Goal: Communication & Community: Answer question/provide support

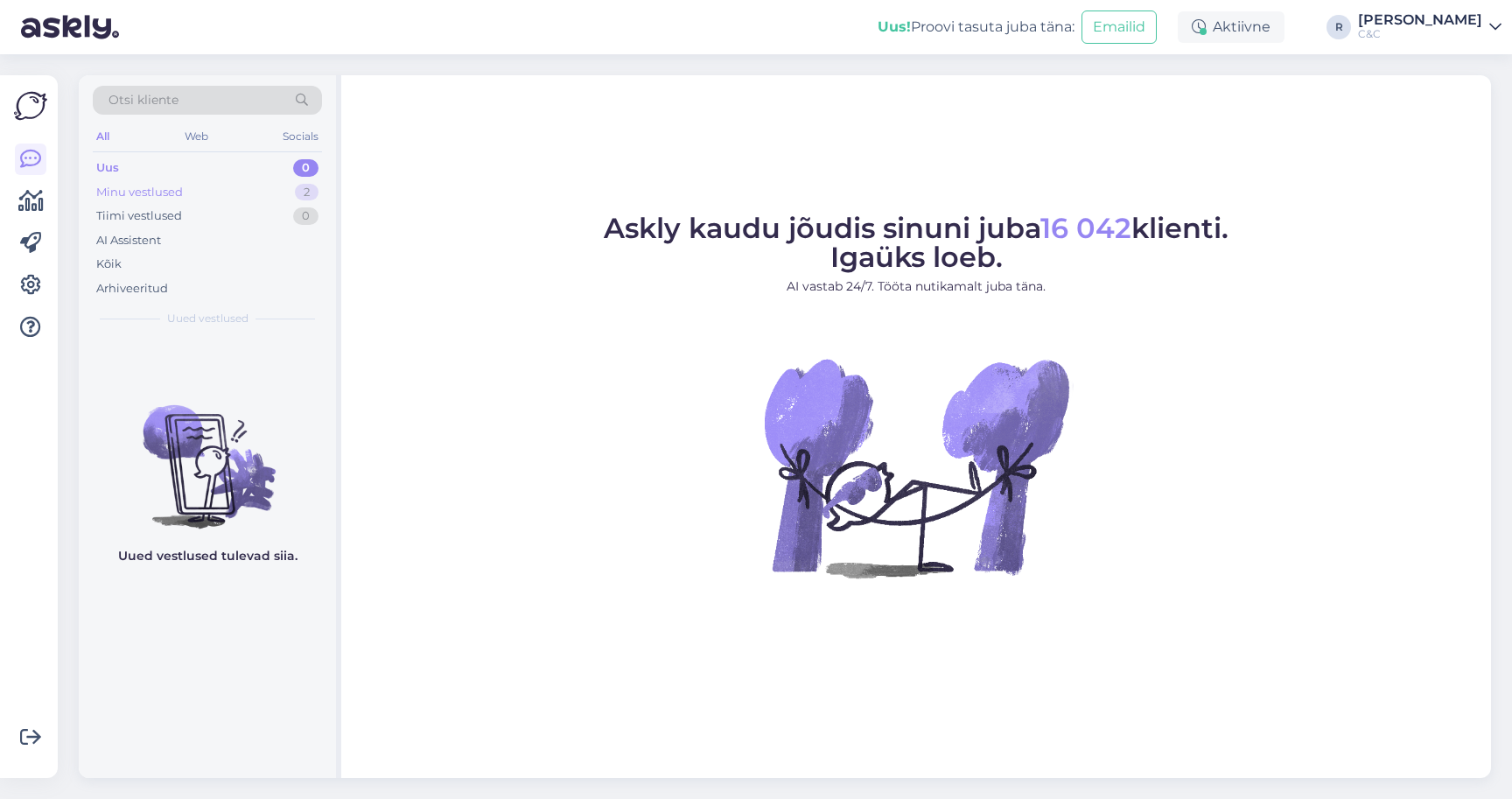
click at [225, 190] on div "Minu vestlused 2" at bounding box center [207, 193] width 230 height 25
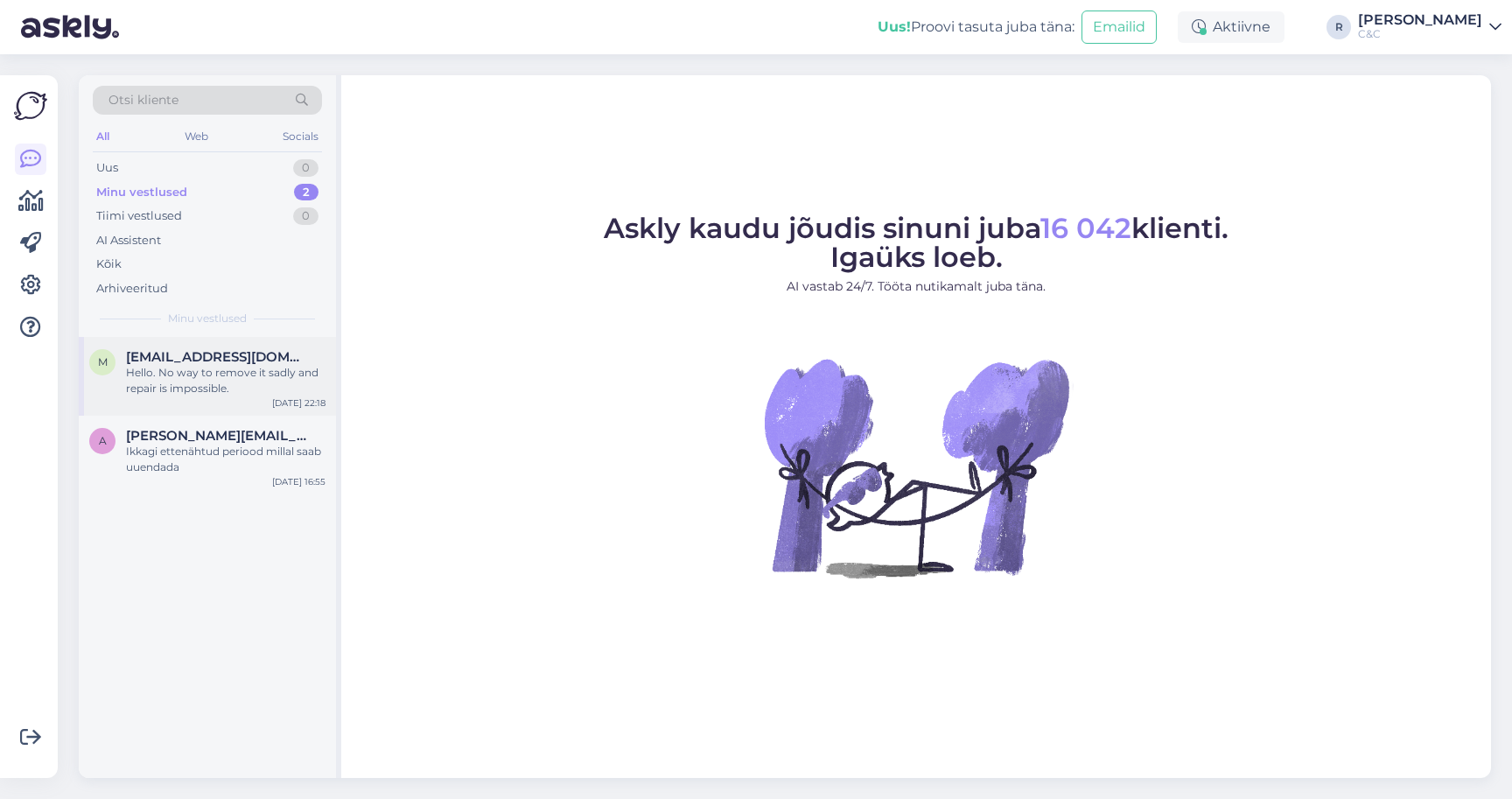
click at [239, 378] on div "Hello. No way to remove it sadly and repair is impossible." at bounding box center [226, 381] width 199 height 31
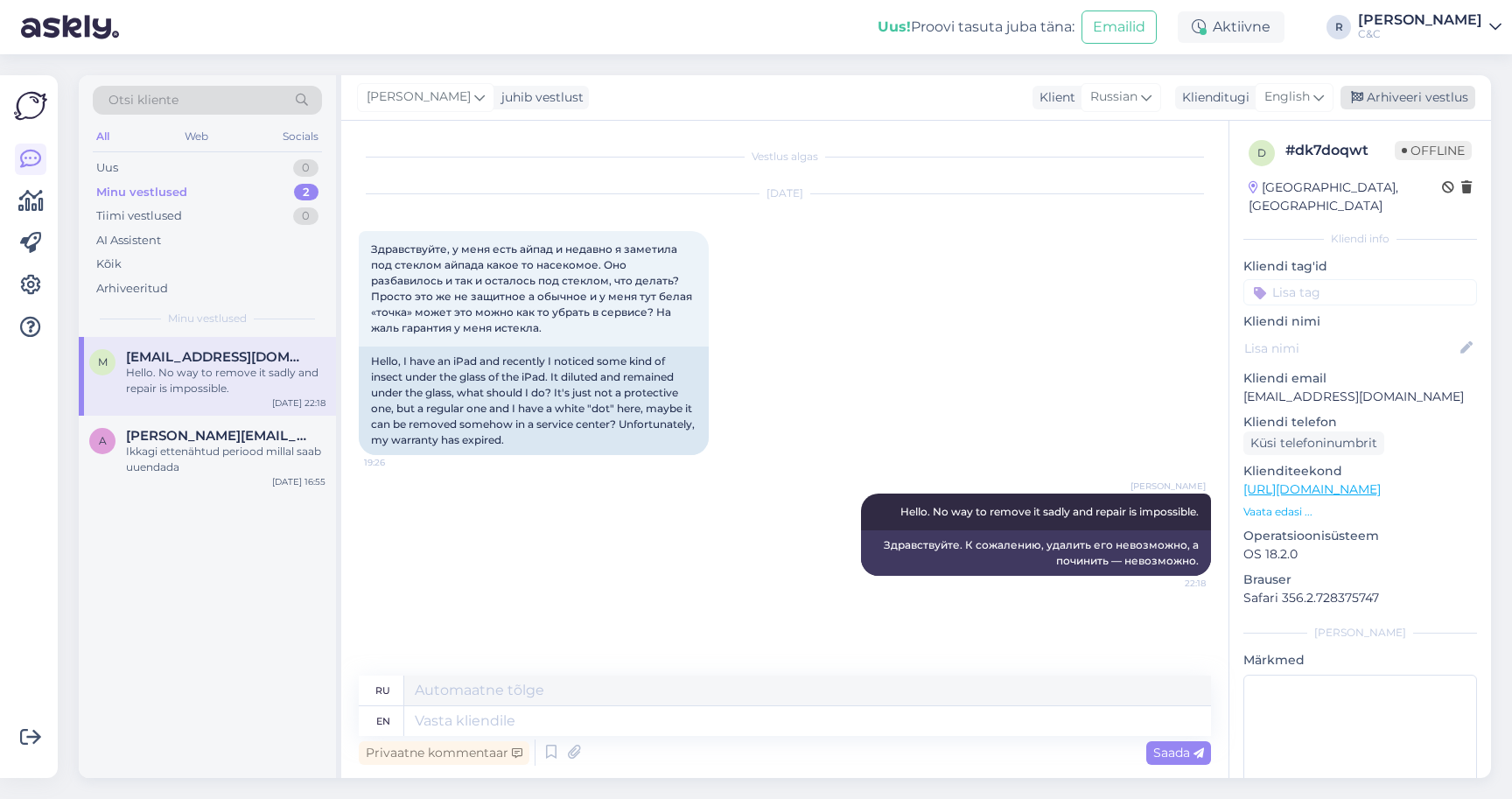
click at [1413, 97] on div "Arhiveeri vestlus" at bounding box center [1408, 98] width 135 height 24
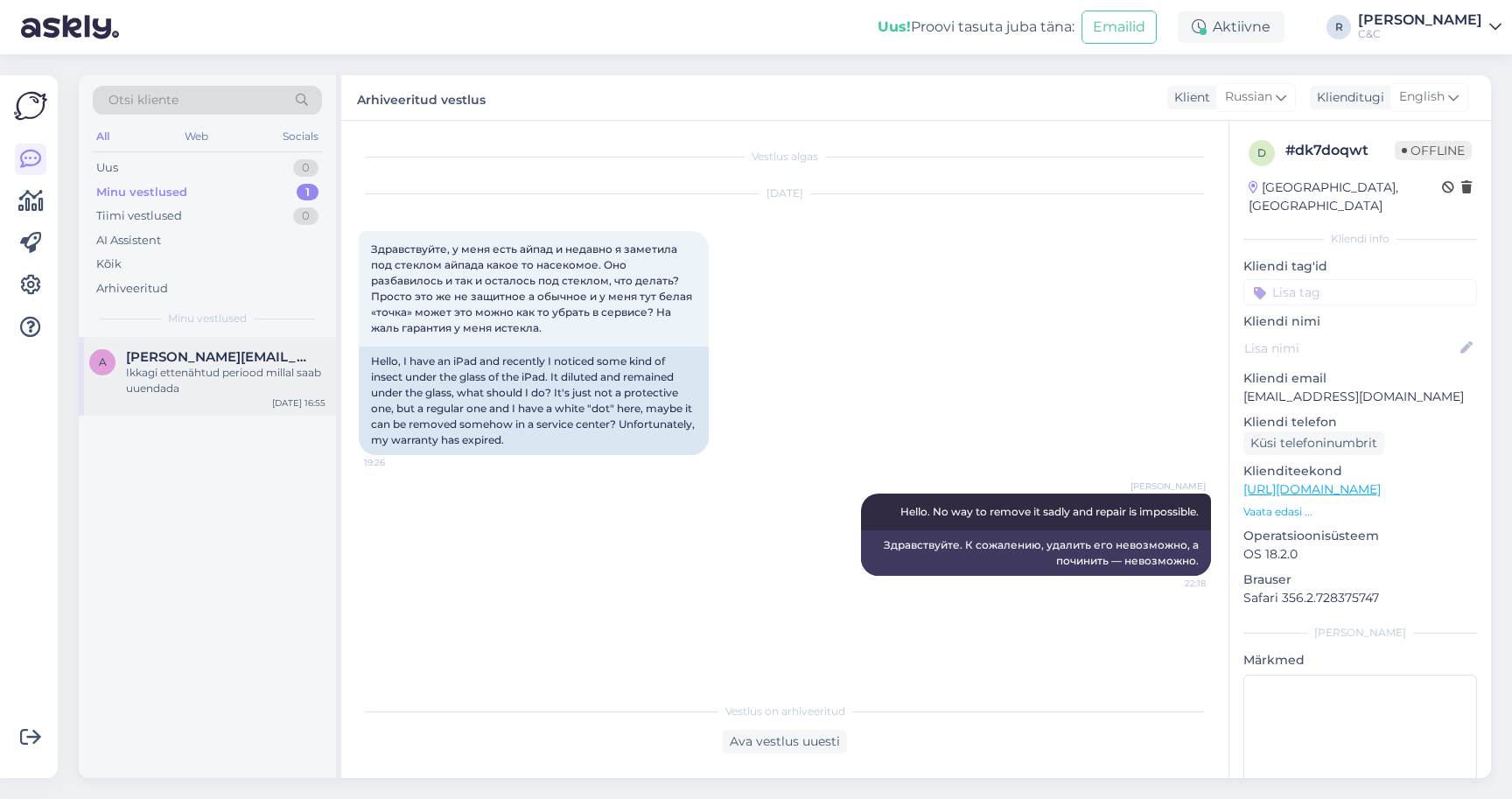
click at [111, 376] on div "a agnes.vanatoa@gmail.com Ikkagi ettenähtud periood millal saab uuendada" at bounding box center [207, 372] width 236 height 47
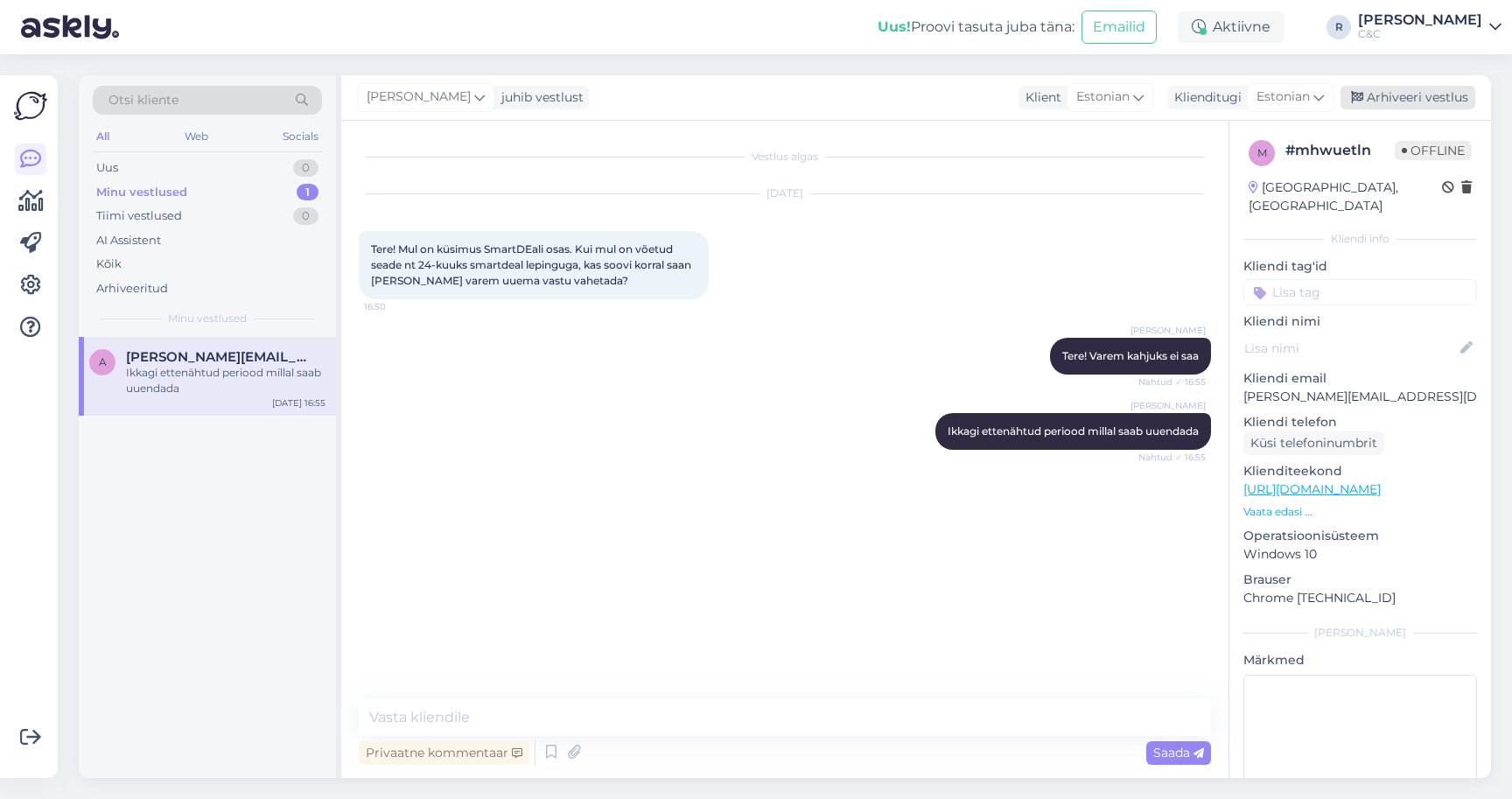
click at [1436, 89] on div "Arhiveeri vestlus" at bounding box center [1408, 98] width 135 height 24
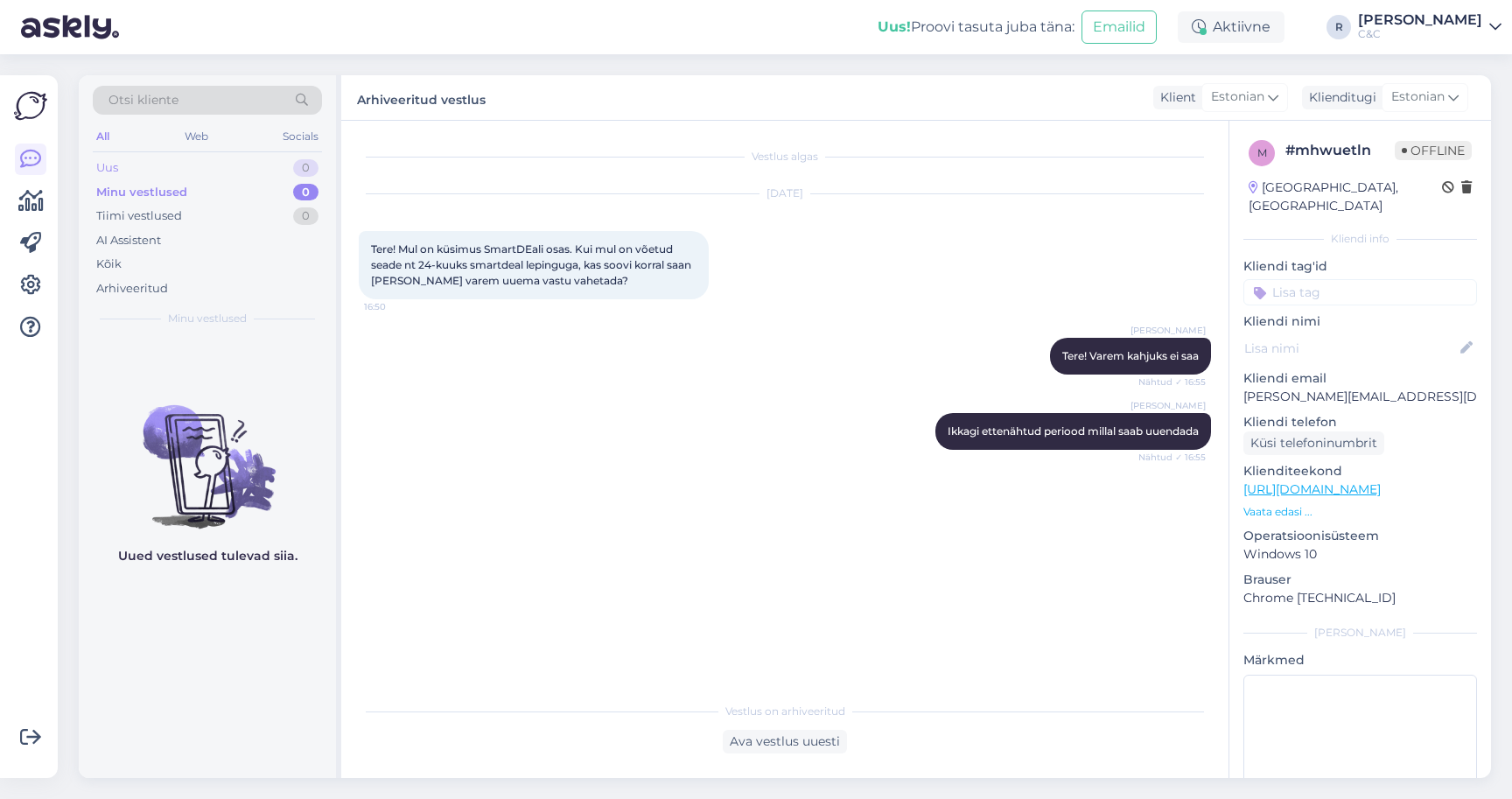
click at [269, 176] on div "Uus 0" at bounding box center [207, 168] width 230 height 25
click at [495, 172] on div "Vestlus algas Aug 21 2025 Tere! Mul on küsimus SmartDEali osas. Kui mul on võet…" at bounding box center [793, 407] width 868 height 539
click at [286, 229] on div "AI Assistent" at bounding box center [207, 241] width 230 height 25
click at [286, 217] on div "Tiimi vestlused 2" at bounding box center [207, 216] width 230 height 25
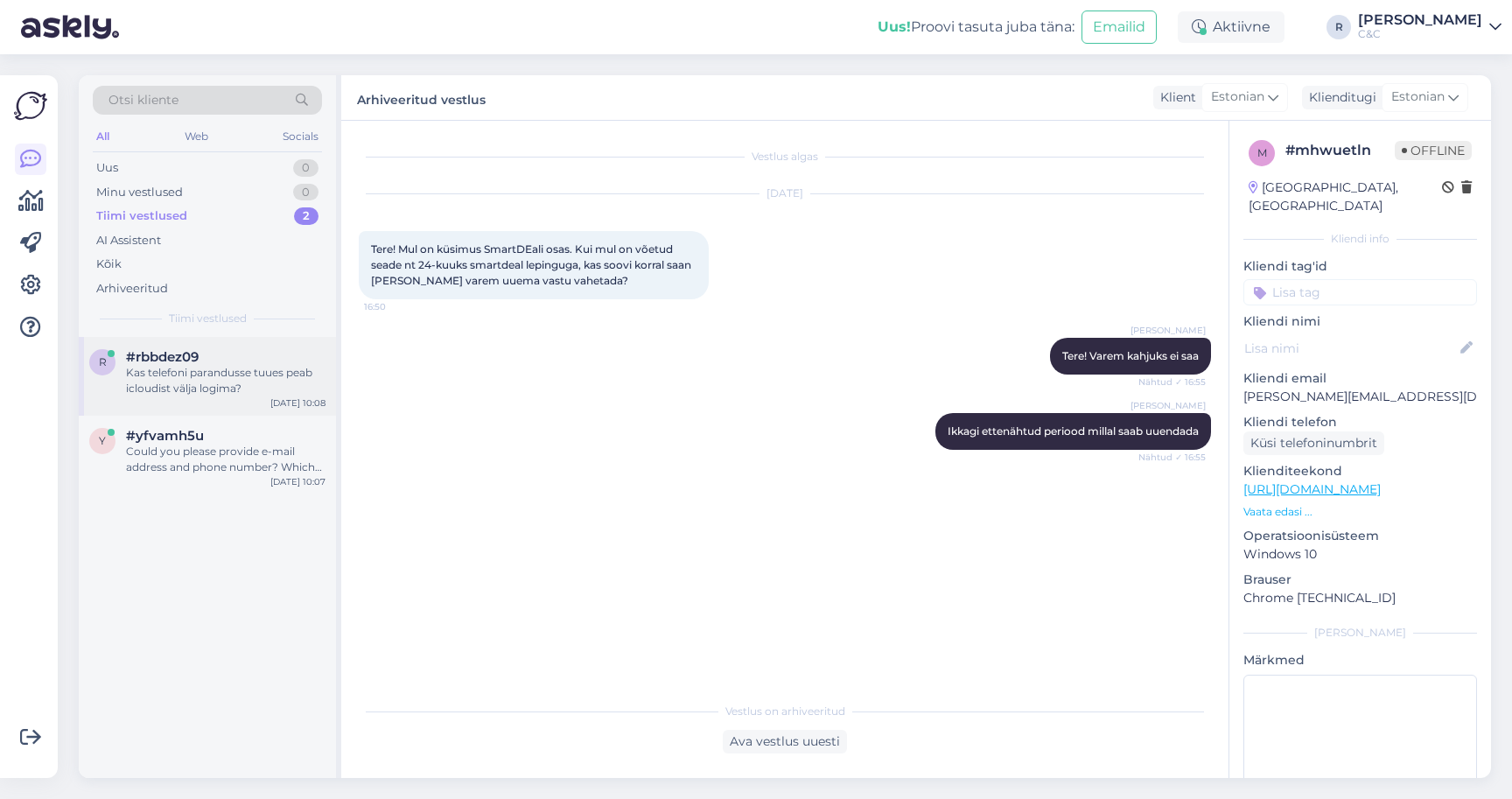
click at [245, 370] on div "Kas telefoni parandusse tuues peab icloudist välja logima?" at bounding box center [226, 381] width 199 height 31
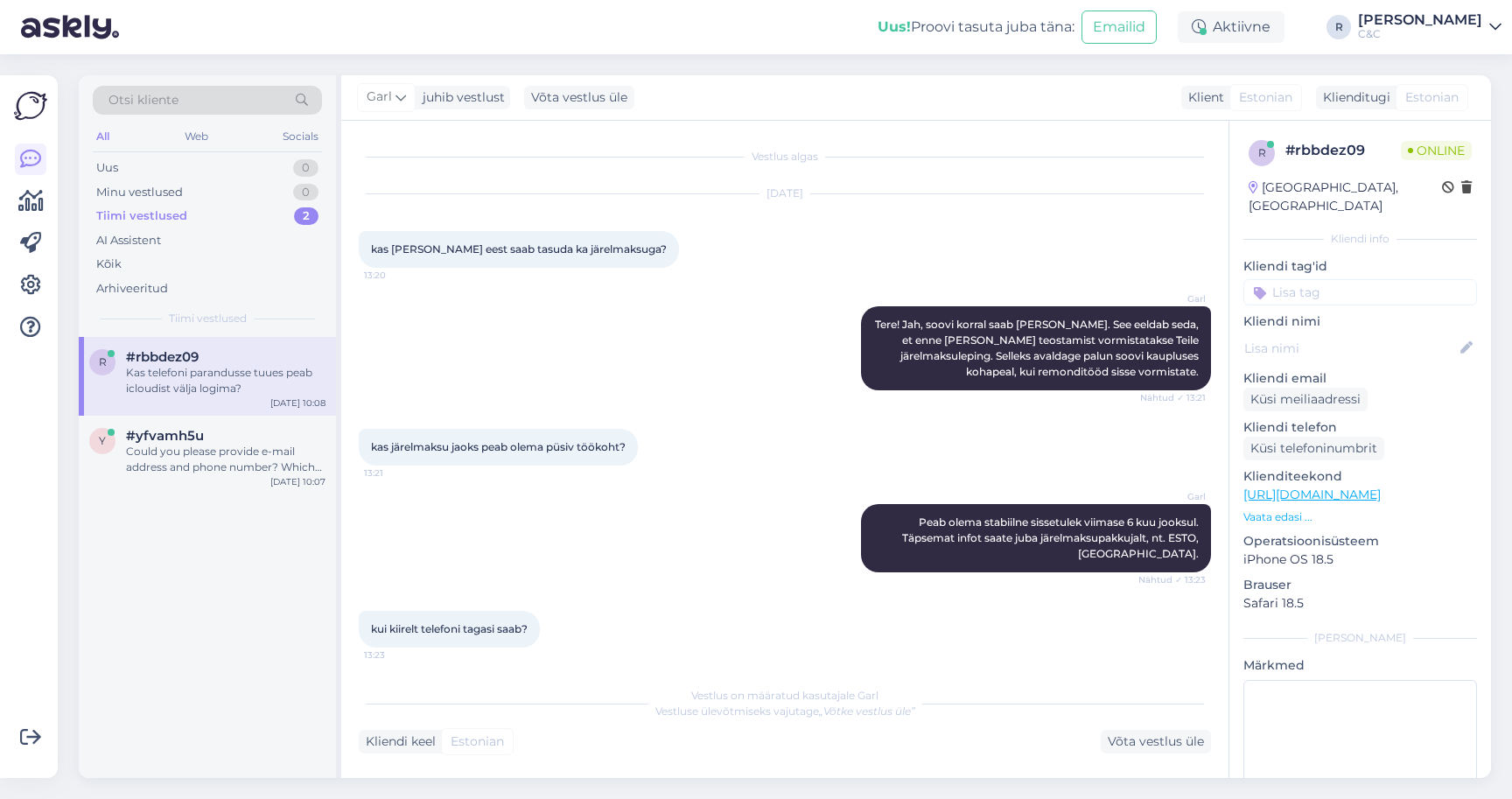
scroll to position [1813, 0]
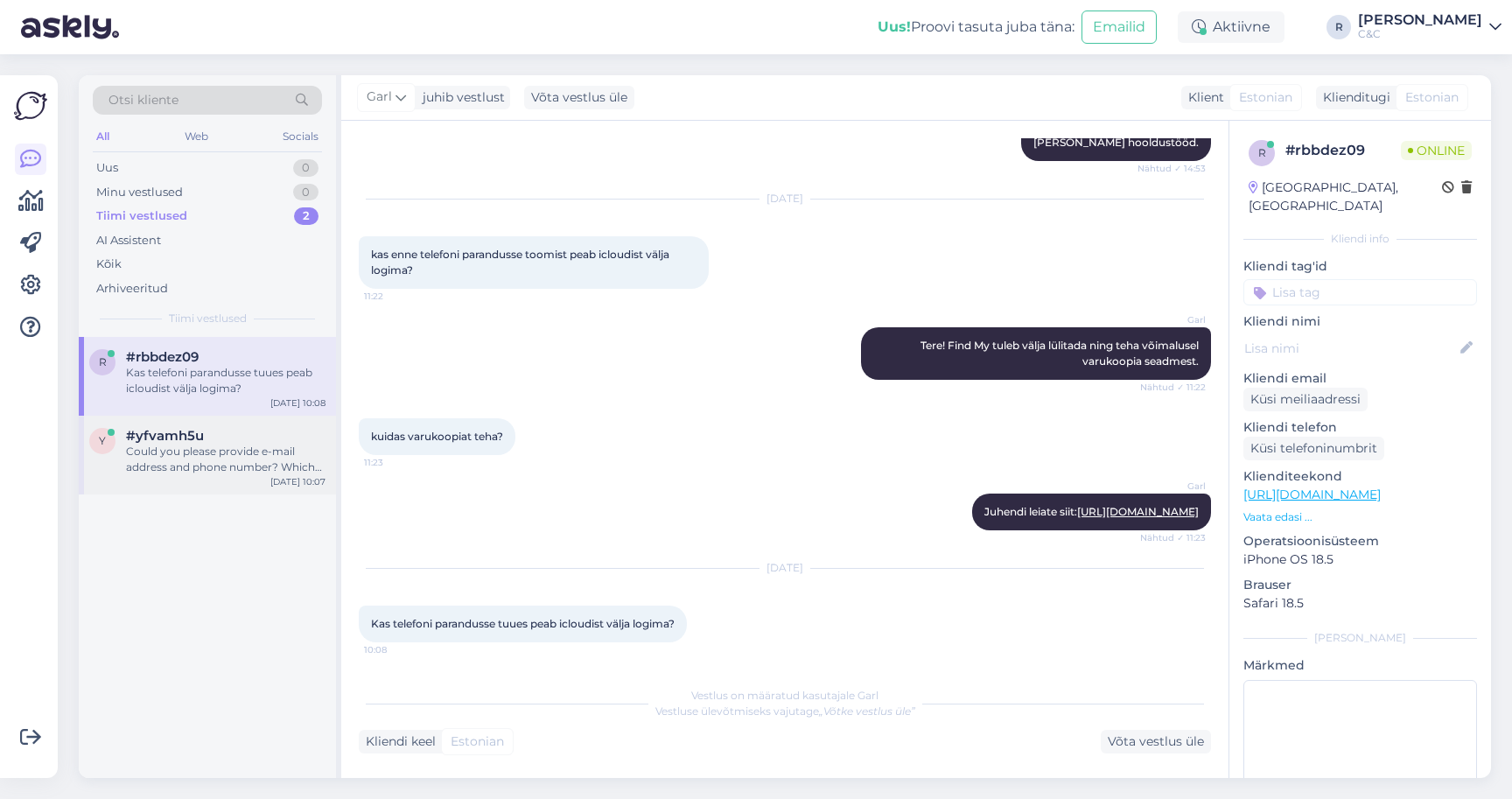
click at [253, 443] on div "Could you please provide e-mail address and phone number? Which store would you…" at bounding box center [226, 459] width 199 height 31
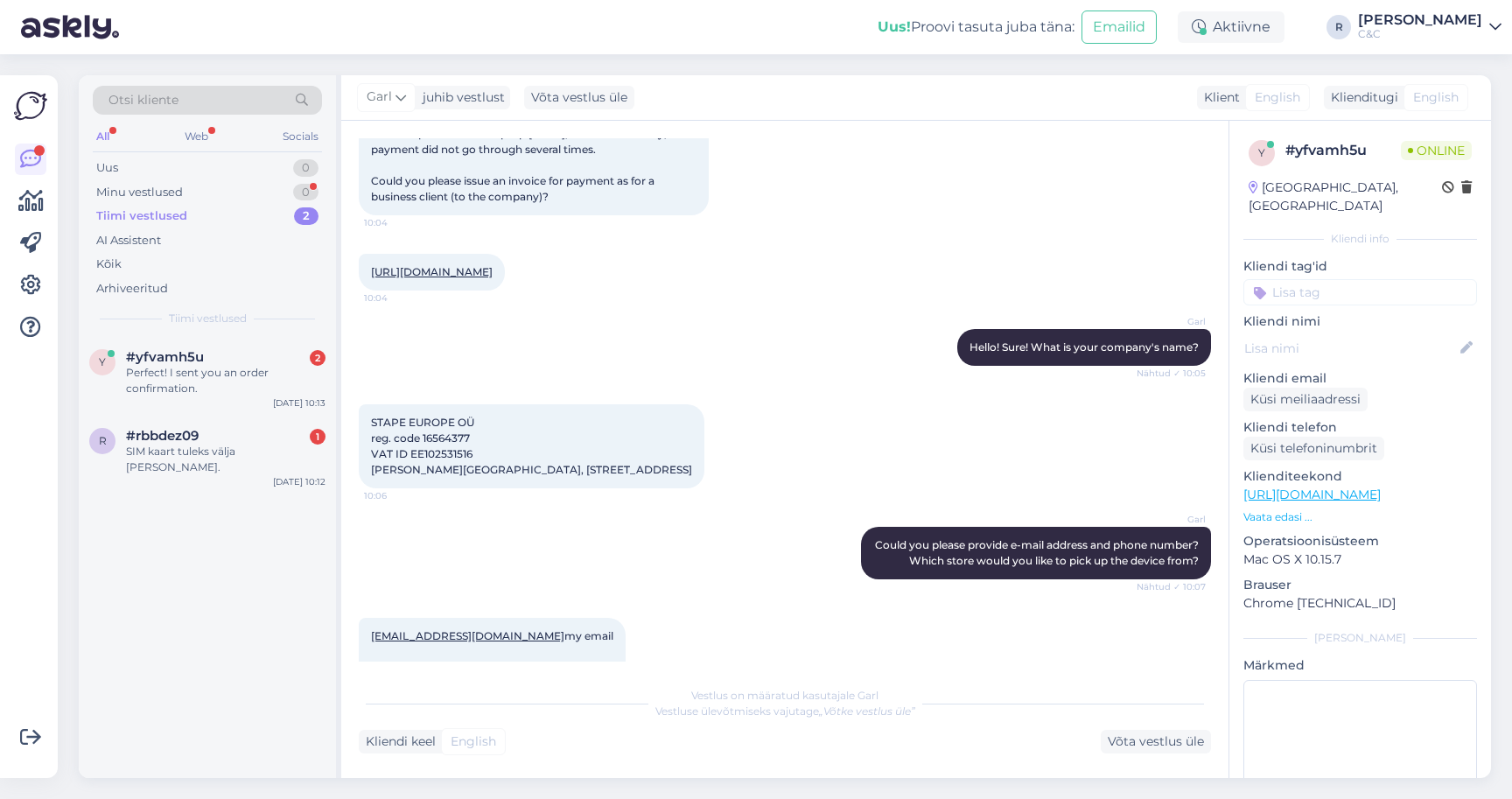
scroll to position [835, 0]
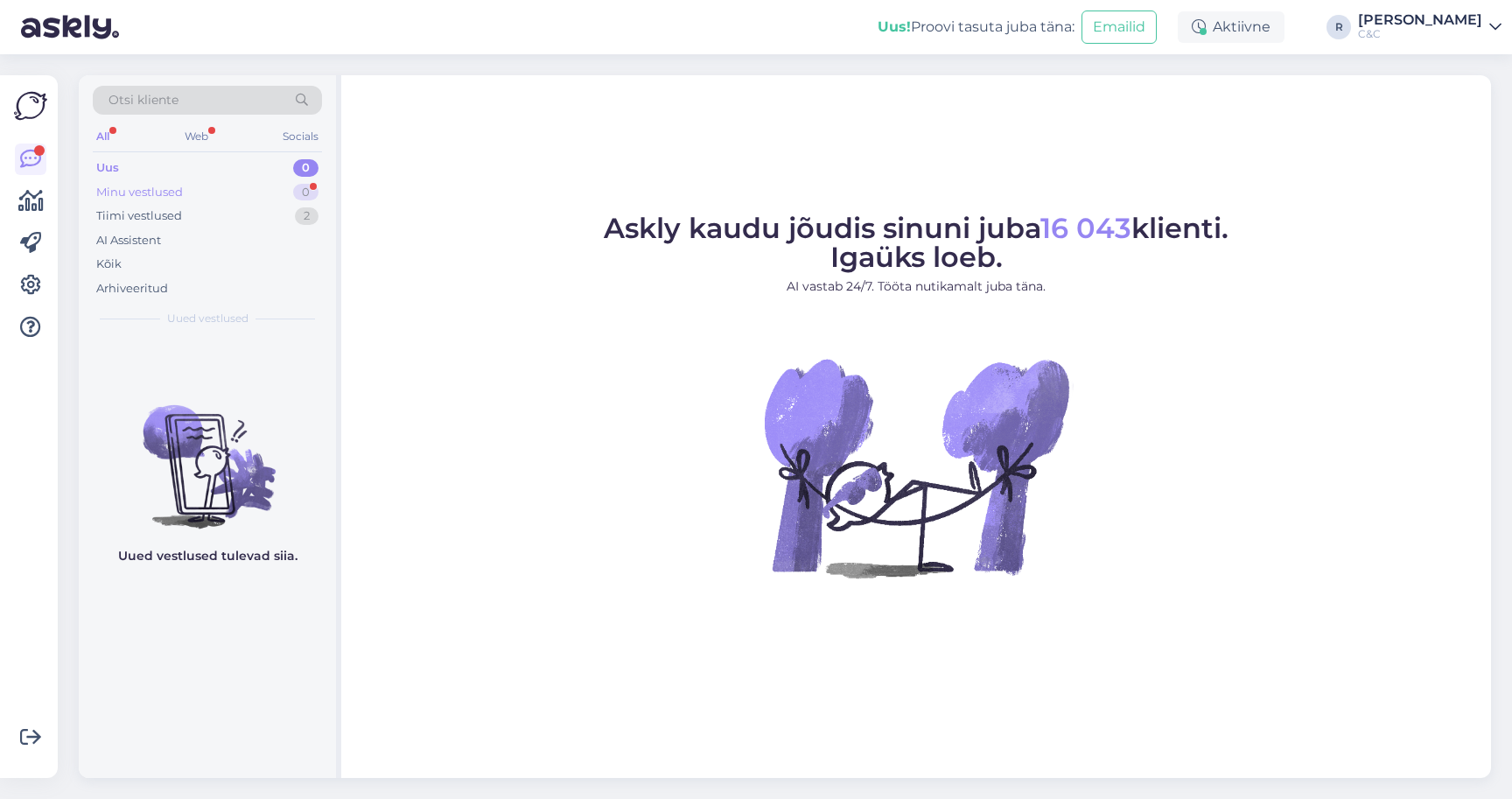
click at [275, 190] on div "Minu vestlused 0" at bounding box center [207, 193] width 230 height 25
click at [262, 202] on div "Minu vestlused 0" at bounding box center [207, 193] width 230 height 25
click at [258, 211] on div "Tiimi vestlused 2" at bounding box center [207, 216] width 230 height 25
